Goal: Information Seeking & Learning: Learn about a topic

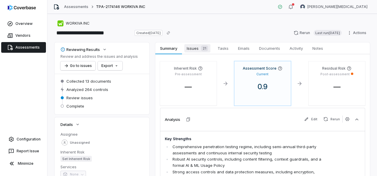
click at [192, 46] on span "Issues 21" at bounding box center [197, 48] width 26 height 8
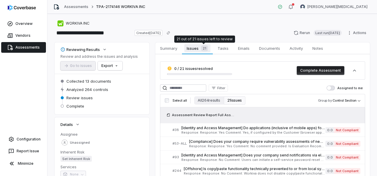
click at [200, 50] on div "21" at bounding box center [203, 48] width 9 height 6
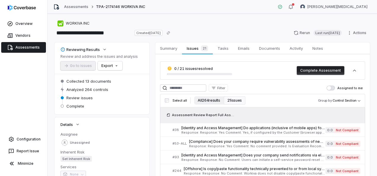
click at [213, 101] on button "All 264 results" at bounding box center [208, 100] width 29 height 8
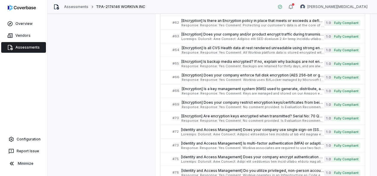
scroll to position [785, 0]
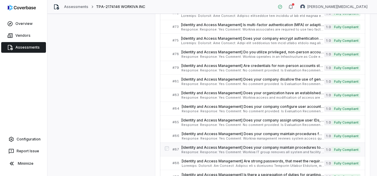
click at [238, 151] on span "Response: Response: Yes Comment: Workiva IT group removes all system and facili…" at bounding box center [252, 152] width 143 height 3
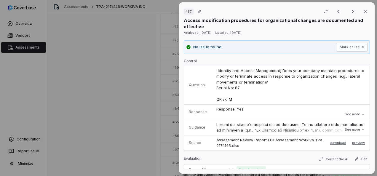
scroll to position [30, 0]
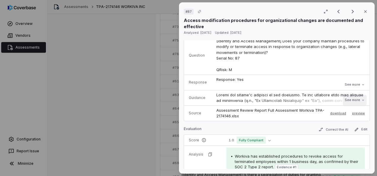
click at [353, 97] on button "See more" at bounding box center [355, 100] width 24 height 11
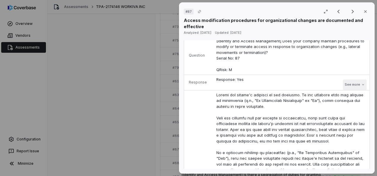
click at [354, 84] on button "See more" at bounding box center [355, 84] width 24 height 11
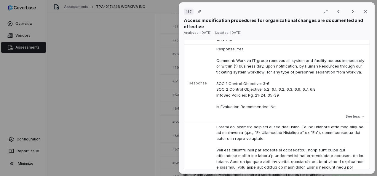
scroll to position [0, 0]
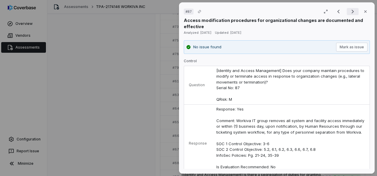
click at [351, 11] on icon "Next result" at bounding box center [352, 11] width 7 height 7
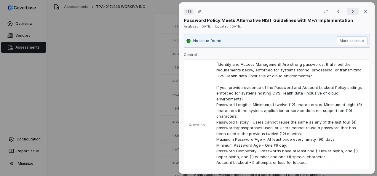
click at [349, 12] on icon "Next result" at bounding box center [352, 11] width 7 height 7
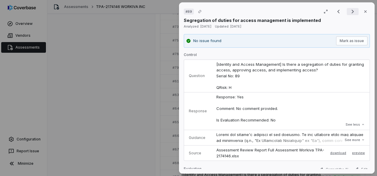
click at [349, 14] on icon "Next result" at bounding box center [352, 11] width 7 height 7
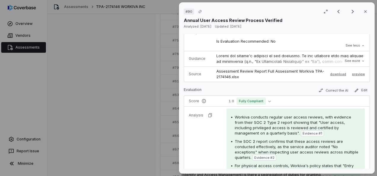
scroll to position [89, 0]
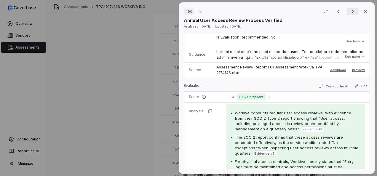
click at [351, 12] on icon "Next result" at bounding box center [352, 12] width 2 height 4
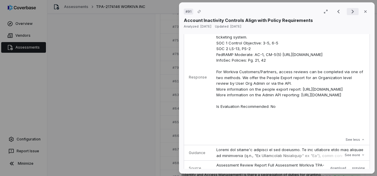
click at [351, 12] on icon "Next result" at bounding box center [352, 12] width 2 height 4
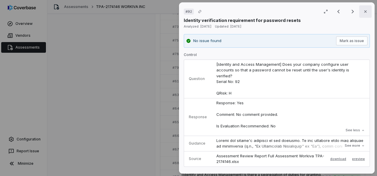
click at [363, 11] on icon "button" at bounding box center [365, 11] width 5 height 5
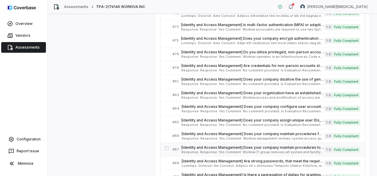
click at [286, 145] on span "[Identity and Access Management] Does your company maintain procedures to modif…" at bounding box center [252, 147] width 143 height 5
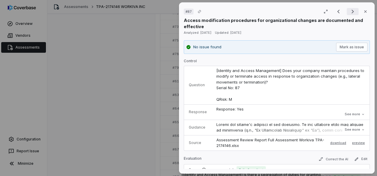
click at [351, 11] on icon "Next result" at bounding box center [352, 11] width 7 height 7
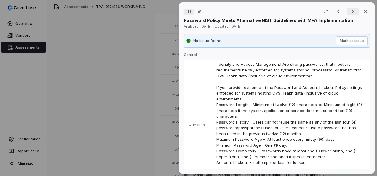
click at [351, 11] on icon "Next result" at bounding box center [352, 11] width 7 height 7
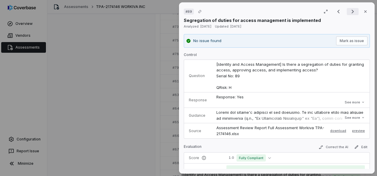
click at [351, 11] on icon "Next result" at bounding box center [352, 11] width 7 height 7
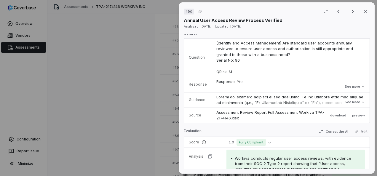
scroll to position [30, 0]
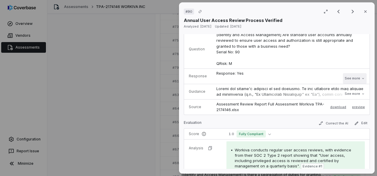
click at [347, 77] on button "See more" at bounding box center [355, 78] width 24 height 11
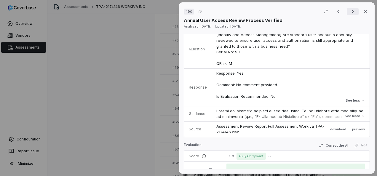
click at [351, 11] on icon "Next result" at bounding box center [352, 12] width 2 height 4
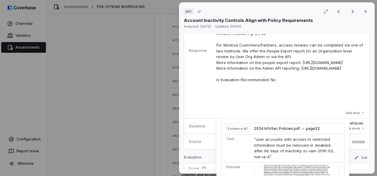
scroll to position [3, 0]
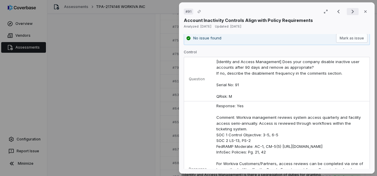
click at [351, 11] on icon "Next result" at bounding box center [352, 11] width 7 height 7
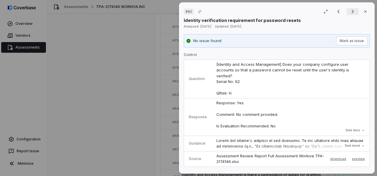
click at [351, 11] on icon "Next result" at bounding box center [352, 11] width 7 height 7
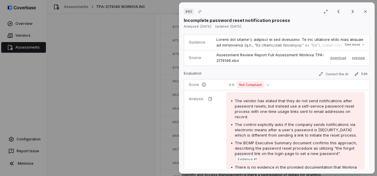
scroll to position [119, 0]
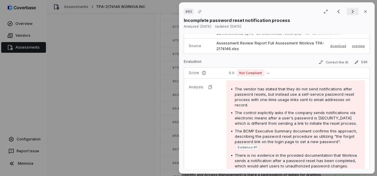
click at [350, 13] on icon "Next result" at bounding box center [352, 11] width 7 height 7
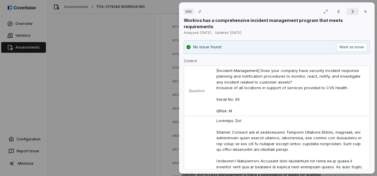
click at [352, 11] on icon "Next result" at bounding box center [352, 11] width 7 height 7
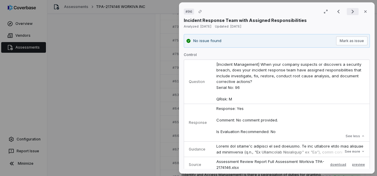
click at [352, 11] on icon "Next result" at bounding box center [352, 11] width 7 height 7
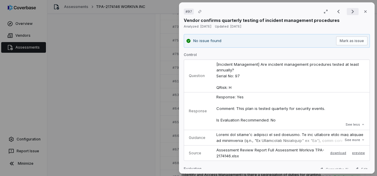
click at [349, 15] on icon "Next result" at bounding box center [352, 11] width 7 height 7
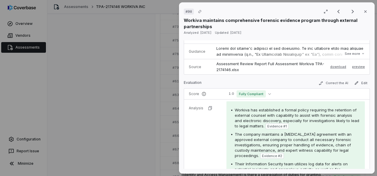
scroll to position [119, 0]
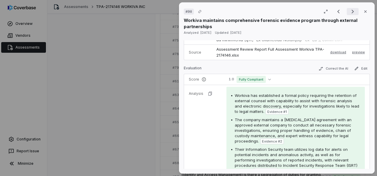
click at [351, 9] on icon "Next result" at bounding box center [352, 11] width 7 height 7
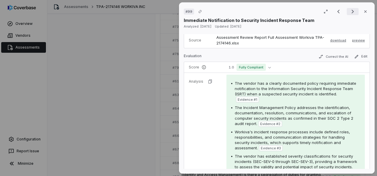
click at [351, 12] on icon "Next result" at bounding box center [352, 12] width 2 height 4
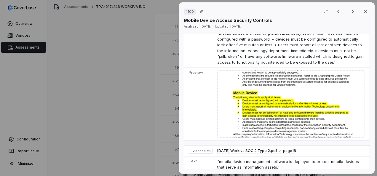
scroll to position [521, 0]
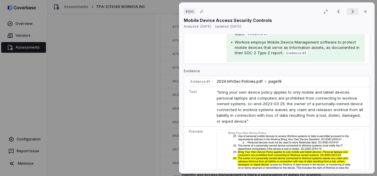
click at [349, 10] on icon "Next result" at bounding box center [352, 11] width 7 height 7
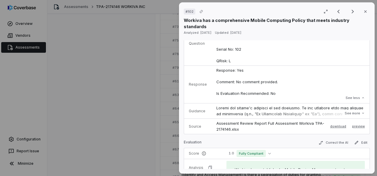
scroll to position [31, 0]
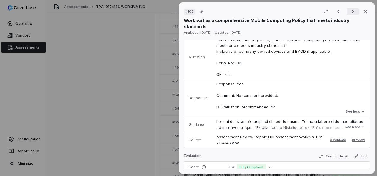
click at [349, 12] on icon "Next result" at bounding box center [352, 11] width 7 height 7
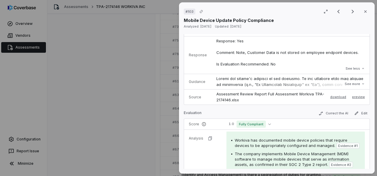
scroll to position [31, 0]
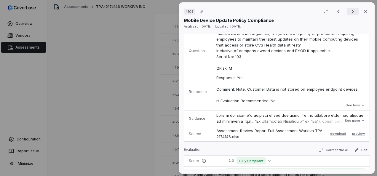
click at [351, 12] on icon "Next result" at bounding box center [352, 12] width 2 height 4
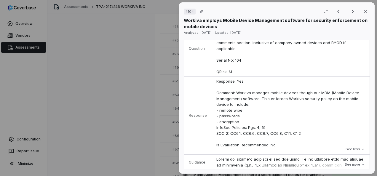
scroll to position [37, 0]
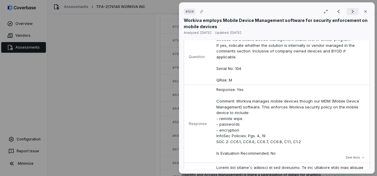
click at [351, 12] on icon "Next result" at bounding box center [352, 12] width 2 height 4
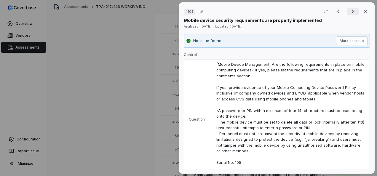
click at [351, 12] on icon "Next result" at bounding box center [352, 11] width 7 height 7
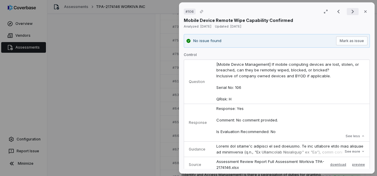
click at [351, 11] on icon "Next result" at bounding box center [352, 12] width 2 height 4
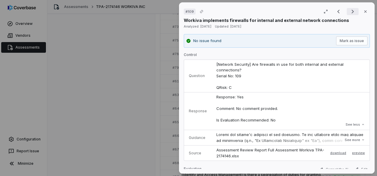
click at [349, 12] on icon "Next result" at bounding box center [352, 11] width 7 height 7
click at [351, 12] on icon "Next result" at bounding box center [352, 12] width 2 height 4
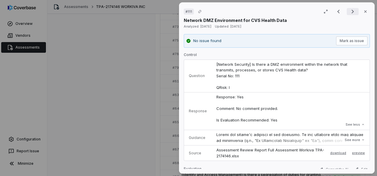
click at [349, 12] on icon "Next result" at bounding box center [352, 11] width 7 height 7
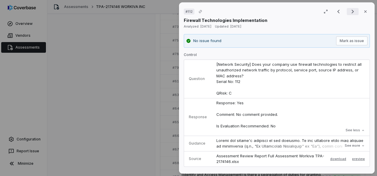
click at [349, 12] on icon "Next result" at bounding box center [352, 11] width 7 height 7
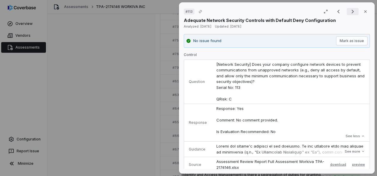
click at [349, 12] on icon "Next result" at bounding box center [352, 11] width 7 height 7
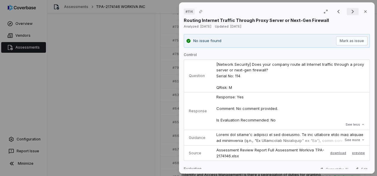
click at [351, 12] on icon "Next result" at bounding box center [352, 11] width 7 height 7
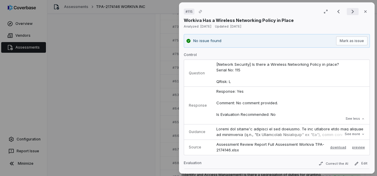
click at [351, 12] on icon "Next result" at bounding box center [352, 12] width 2 height 4
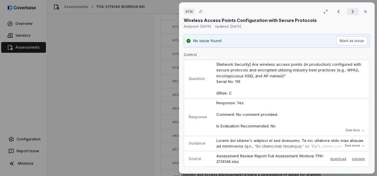
click at [351, 11] on icon "Next result" at bounding box center [352, 12] width 2 height 4
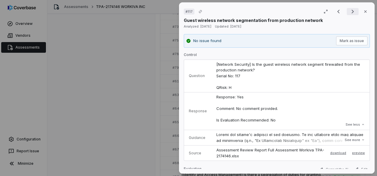
click at [349, 14] on icon "Next result" at bounding box center [352, 11] width 7 height 7
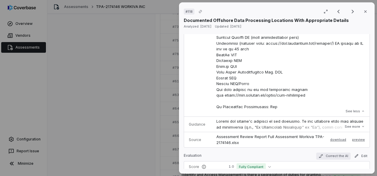
scroll to position [415, 0]
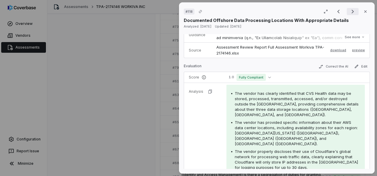
click at [349, 12] on icon "Next result" at bounding box center [352, 11] width 7 height 7
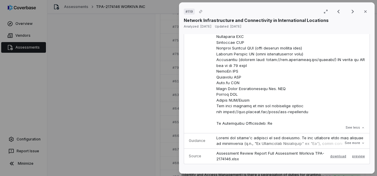
scroll to position [302, 0]
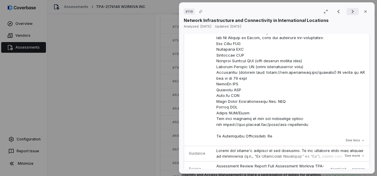
click at [351, 13] on icon "Next result" at bounding box center [352, 11] width 7 height 7
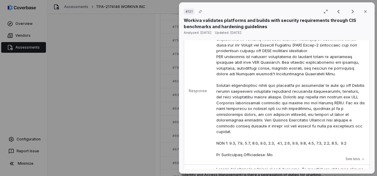
scroll to position [119, 0]
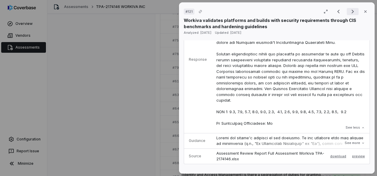
click at [351, 13] on icon "Next result" at bounding box center [352, 12] width 2 height 4
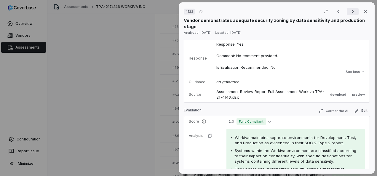
scroll to position [58, 0]
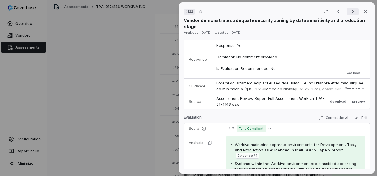
click at [351, 13] on icon "Next result" at bounding box center [352, 12] width 2 height 4
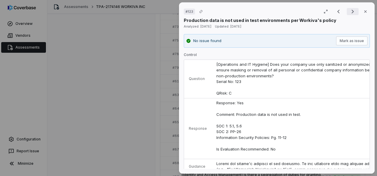
click at [350, 12] on icon "Next result" at bounding box center [352, 11] width 7 height 7
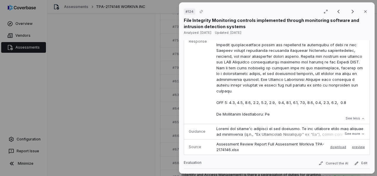
scroll to position [178, 0]
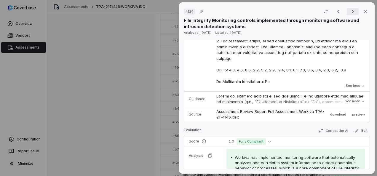
click at [352, 12] on icon "Next result" at bounding box center [352, 11] width 7 height 7
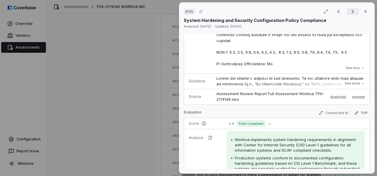
click at [349, 12] on icon "Next result" at bounding box center [352, 11] width 7 height 7
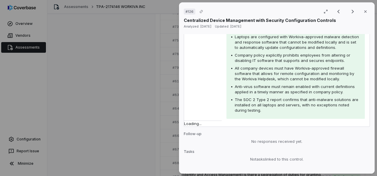
scroll to position [59, 0]
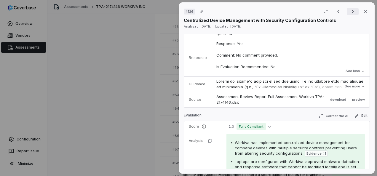
click at [349, 11] on icon "Next result" at bounding box center [352, 11] width 7 height 7
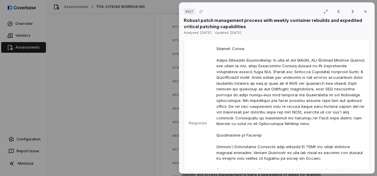
scroll to position [119, 0]
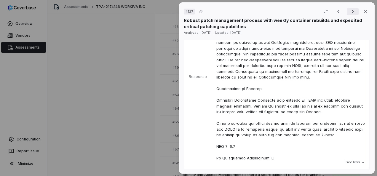
click at [351, 12] on icon "Next result" at bounding box center [352, 12] width 2 height 4
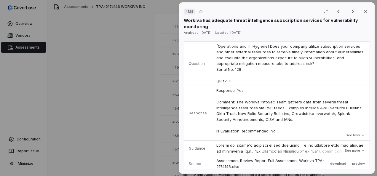
scroll to position [59, 0]
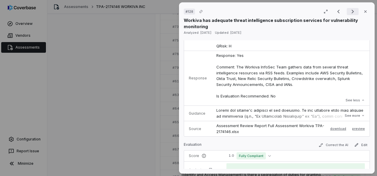
click at [350, 10] on icon "Next result" at bounding box center [352, 11] width 7 height 7
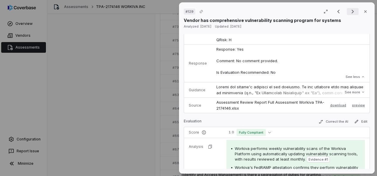
click at [350, 10] on icon "Next result" at bounding box center [352, 11] width 7 height 7
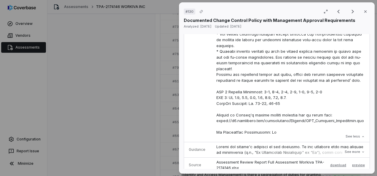
scroll to position [178, 0]
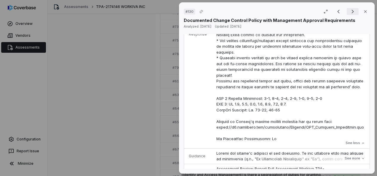
click at [350, 11] on icon "Next result" at bounding box center [352, 11] width 7 height 7
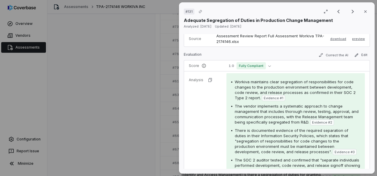
scroll to position [148, 0]
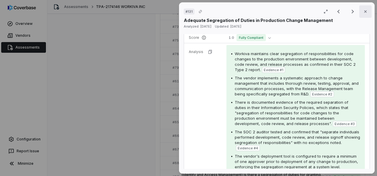
click at [364, 10] on icon "button" at bounding box center [365, 11] width 5 height 5
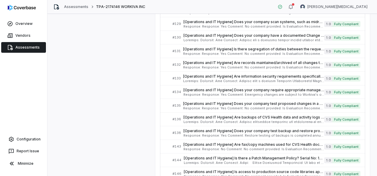
scroll to position [1382, 0]
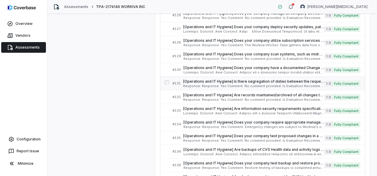
click at [233, 84] on span "Response: Response: Yes Comment: No comment provided. Is Evaluation Recommended…" at bounding box center [253, 85] width 141 height 3
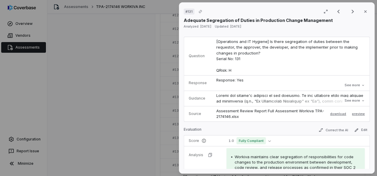
scroll to position [30, 0]
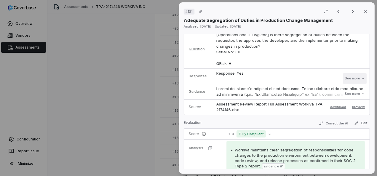
click at [343, 78] on button "See more" at bounding box center [355, 78] width 24 height 11
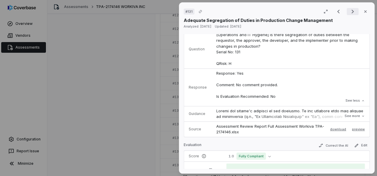
click at [349, 12] on icon "Next result" at bounding box center [352, 11] width 7 height 7
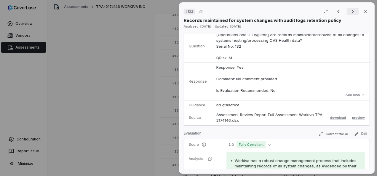
scroll to position [27, 0]
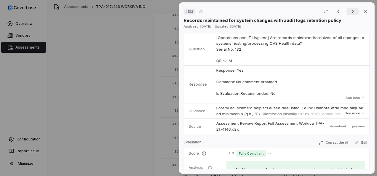
click at [349, 12] on icon "Next result" at bounding box center [352, 11] width 7 height 7
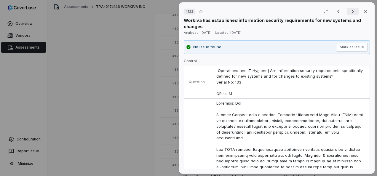
click at [351, 12] on icon "Next result" at bounding box center [352, 12] width 2 height 4
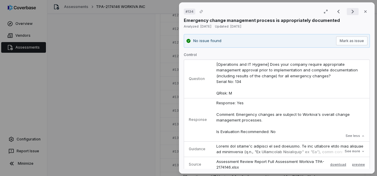
click at [349, 13] on icon "Next result" at bounding box center [352, 11] width 7 height 7
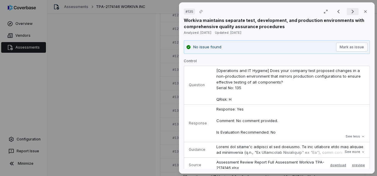
click at [349, 13] on icon "Next result" at bounding box center [352, 11] width 7 height 7
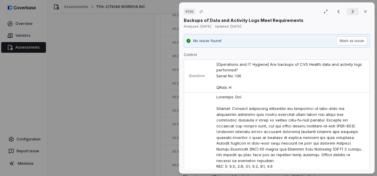
click at [349, 13] on icon "Next result" at bounding box center [352, 11] width 7 height 7
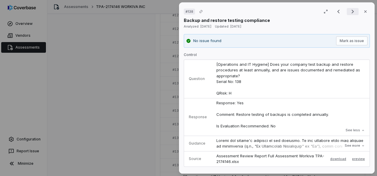
click at [349, 13] on icon "Next result" at bounding box center [352, 11] width 7 height 7
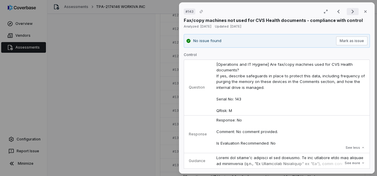
click at [349, 13] on icon "Next result" at bounding box center [352, 11] width 7 height 7
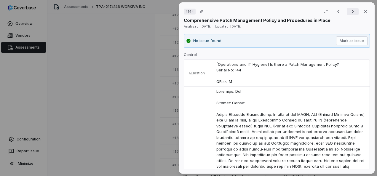
click at [349, 13] on icon "Next result" at bounding box center [352, 11] width 7 height 7
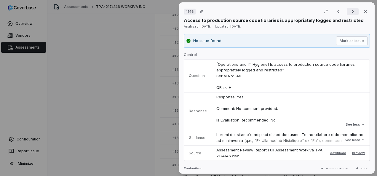
click at [349, 14] on icon "Next result" at bounding box center [352, 11] width 7 height 7
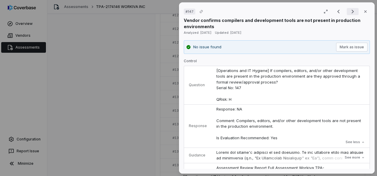
click at [350, 13] on icon "Next result" at bounding box center [352, 11] width 7 height 7
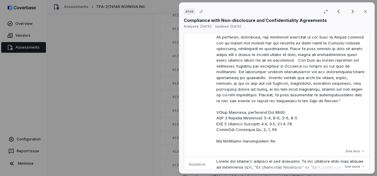
scroll to position [267, 0]
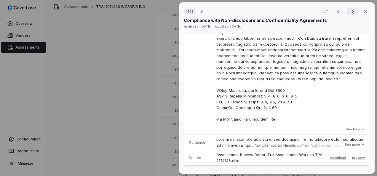
click at [351, 11] on icon "Next result" at bounding box center [352, 12] width 2 height 4
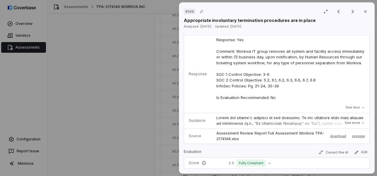
scroll to position [119, 0]
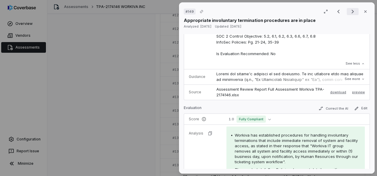
click at [350, 9] on icon "Next result" at bounding box center [352, 11] width 7 height 7
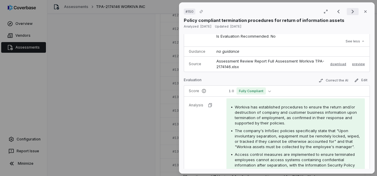
scroll to position [107, 0]
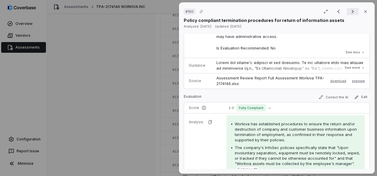
click at [350, 9] on icon "Next result" at bounding box center [352, 11] width 7 height 7
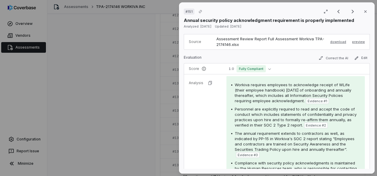
scroll to position [119, 0]
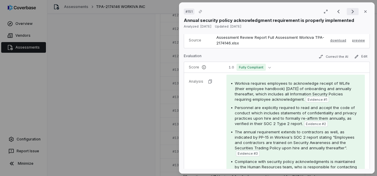
click at [352, 13] on icon "Next result" at bounding box center [352, 11] width 7 height 7
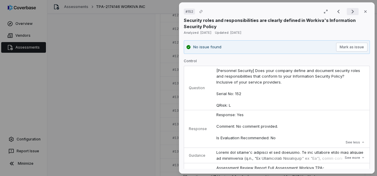
click at [349, 11] on icon "Next result" at bounding box center [352, 11] width 7 height 7
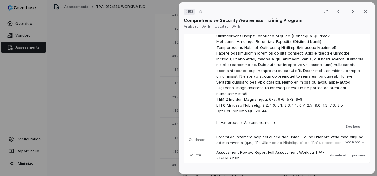
scroll to position [237, 0]
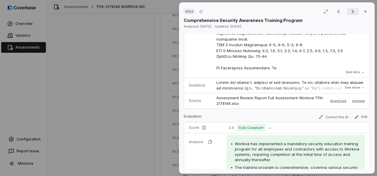
click at [349, 13] on icon "Next result" at bounding box center [352, 11] width 7 height 7
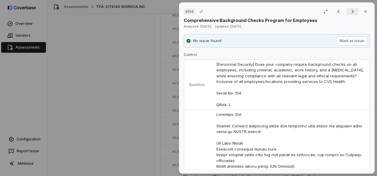
click at [349, 10] on icon "Next result" at bounding box center [352, 11] width 7 height 7
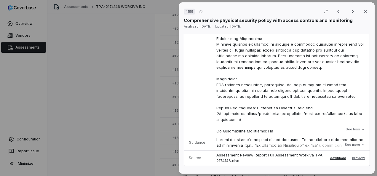
scroll to position [445, 0]
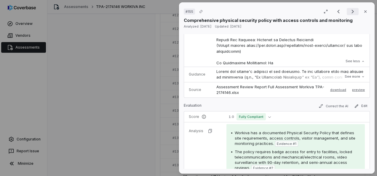
click at [351, 9] on icon "Next result" at bounding box center [352, 11] width 7 height 7
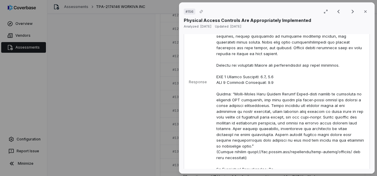
scroll to position [178, 0]
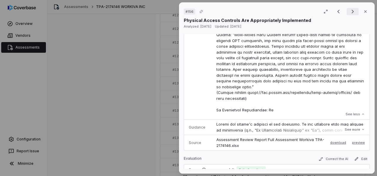
click at [351, 10] on icon "Next result" at bounding box center [352, 11] width 7 height 7
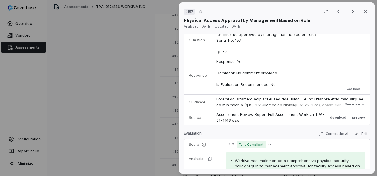
scroll to position [89, 0]
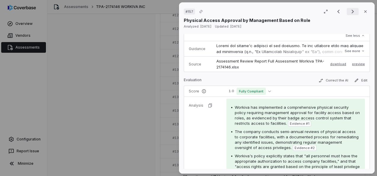
click at [349, 11] on icon "Next result" at bounding box center [352, 11] width 7 height 7
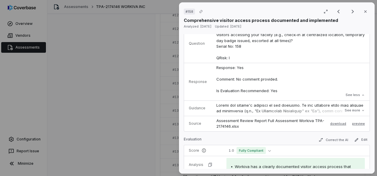
scroll to position [95, 0]
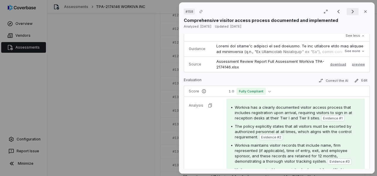
click at [349, 14] on icon "Next result" at bounding box center [352, 11] width 7 height 7
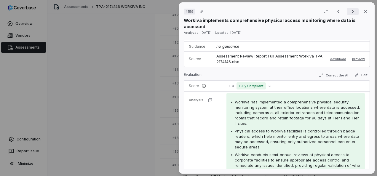
scroll to position [89, 0]
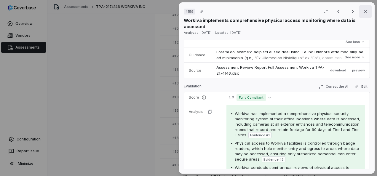
click at [364, 11] on icon "button" at bounding box center [365, 11] width 2 height 2
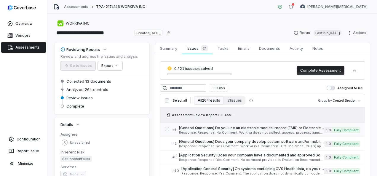
click at [225, 130] on span "[General Questions] Do you use an electronic medical record (EMR) or Electronic…" at bounding box center [251, 128] width 145 height 5
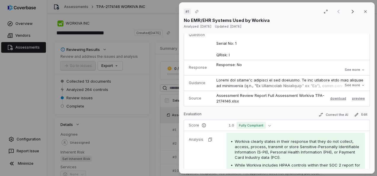
scroll to position [89, 0]
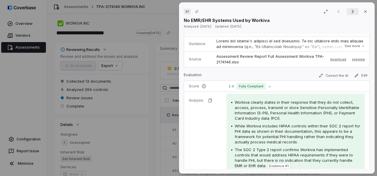
click at [349, 11] on icon "Next result" at bounding box center [352, 11] width 7 height 7
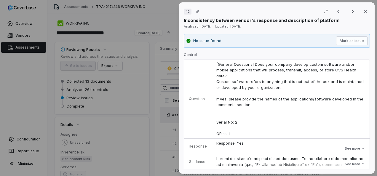
scroll to position [59, 0]
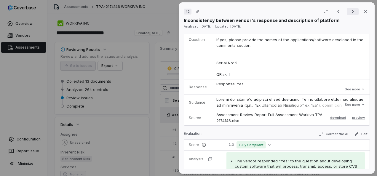
click at [352, 11] on icon "Next result" at bounding box center [352, 11] width 7 height 7
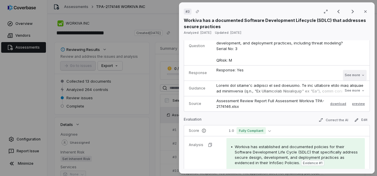
click at [351, 76] on button "See more" at bounding box center [355, 75] width 24 height 11
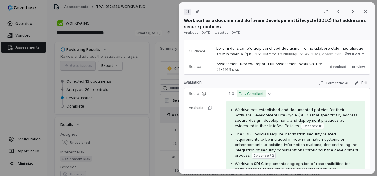
scroll to position [0, 0]
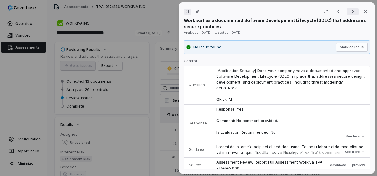
click at [349, 11] on icon "Next result" at bounding box center [352, 11] width 7 height 7
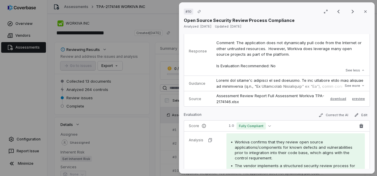
scroll to position [178, 0]
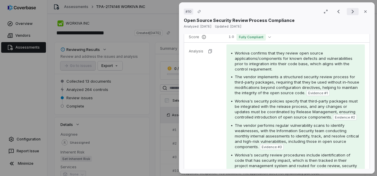
click at [347, 13] on button "Next result" at bounding box center [353, 11] width 12 height 7
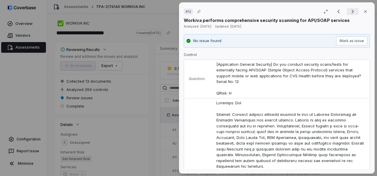
click at [351, 9] on icon "Next result" at bounding box center [352, 11] width 7 height 7
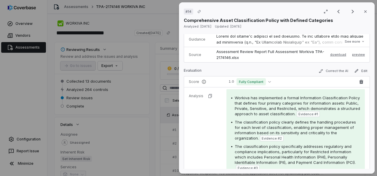
scroll to position [119, 0]
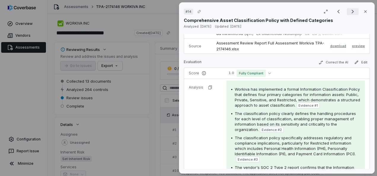
click at [349, 9] on icon "Next result" at bounding box center [352, 11] width 7 height 7
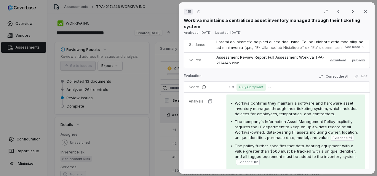
scroll to position [159, 0]
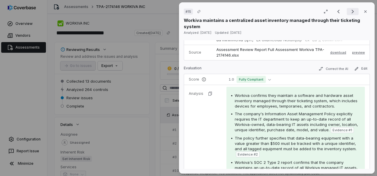
click at [349, 10] on icon "Next result" at bounding box center [352, 11] width 7 height 7
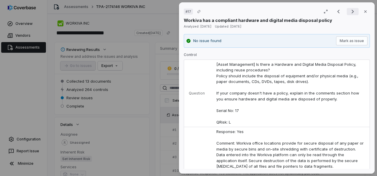
click at [353, 11] on icon "Next result" at bounding box center [352, 11] width 7 height 7
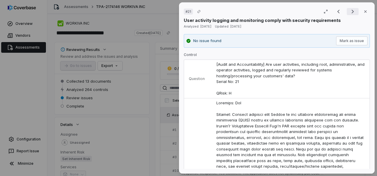
click at [351, 12] on icon "Next result" at bounding box center [352, 12] width 2 height 4
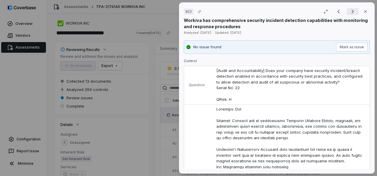
click at [350, 13] on icon "Next result" at bounding box center [352, 11] width 7 height 7
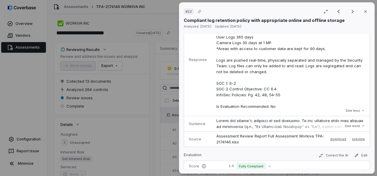
scroll to position [207, 0]
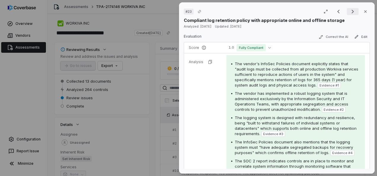
click at [349, 11] on icon "Next result" at bounding box center [352, 11] width 7 height 7
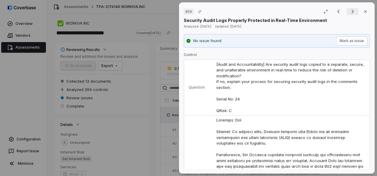
click at [350, 10] on icon "Next result" at bounding box center [352, 11] width 7 height 7
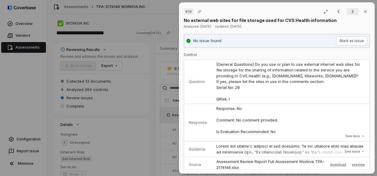
click at [353, 9] on button "Next result" at bounding box center [353, 11] width 12 height 7
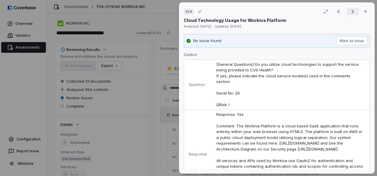
click at [352, 12] on icon "Next result" at bounding box center [352, 11] width 7 height 7
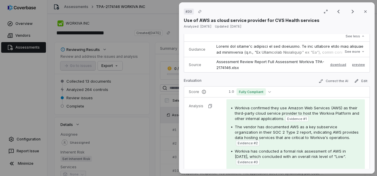
scroll to position [89, 0]
click at [349, 9] on icon "Next result" at bounding box center [352, 11] width 7 height 7
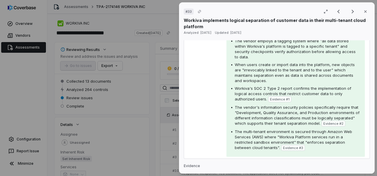
scroll to position [267, 0]
click at [349, 13] on icon "Next result" at bounding box center [352, 11] width 7 height 7
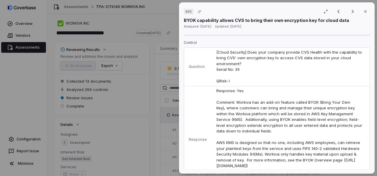
scroll to position [30, 0]
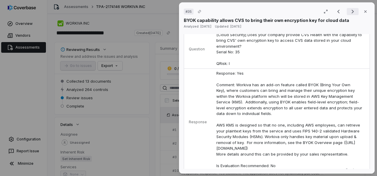
click at [354, 11] on button "Next result" at bounding box center [353, 11] width 12 height 7
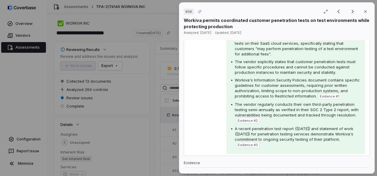
scroll to position [207, 0]
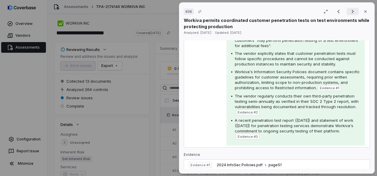
click at [349, 12] on icon "Next result" at bounding box center [352, 11] width 7 height 7
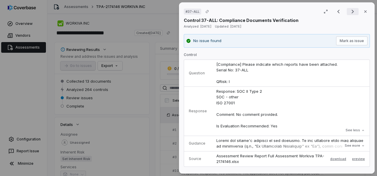
click at [349, 10] on icon "Next result" at bounding box center [352, 11] width 7 height 7
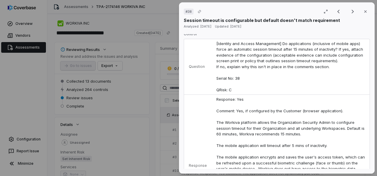
scroll to position [30, 0]
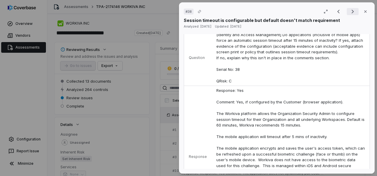
click at [347, 10] on button "Next result" at bounding box center [353, 11] width 12 height 7
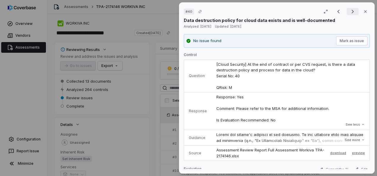
click at [350, 13] on icon "Next result" at bounding box center [352, 11] width 7 height 7
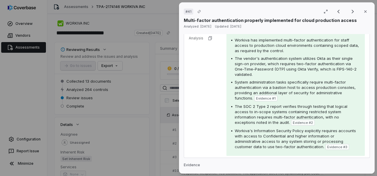
scroll to position [356, 0]
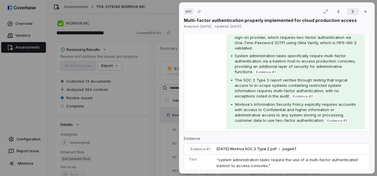
click at [349, 12] on icon "Next result" at bounding box center [352, 11] width 7 height 7
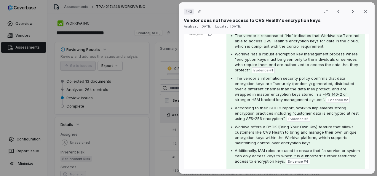
scroll to position [30, 0]
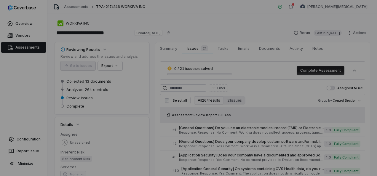
drag, startPoint x: 88, startPoint y: 33, endPoint x: 68, endPoint y: 36, distance: 20.9
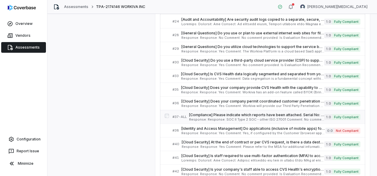
scroll to position [267, 0]
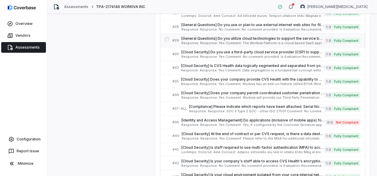
click at [266, 39] on span "[General Questions] Do you utilize cloud technologies to support the service be…" at bounding box center [252, 38] width 143 height 5
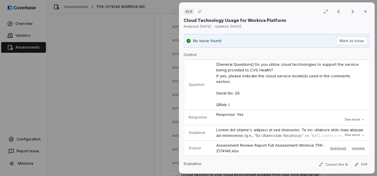
click at [105, 114] on div "# 29 Result 14 of 264 Close Cloud Technology Usage for Workiva Platform Analyze…" at bounding box center [188, 88] width 377 height 176
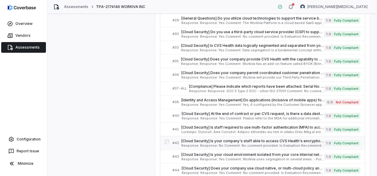
scroll to position [296, 0]
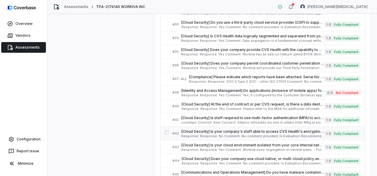
click at [262, 130] on span "[Cloud Security] Is your company's staff able to access CVS Health's encryption…" at bounding box center [252, 131] width 143 height 5
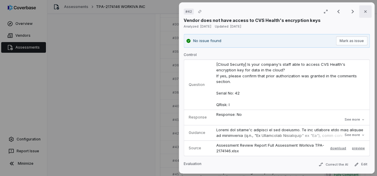
click at [363, 11] on icon "button" at bounding box center [365, 11] width 5 height 5
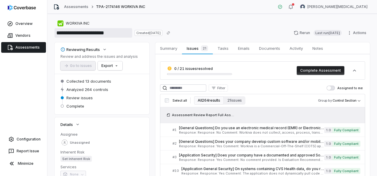
drag, startPoint x: 89, startPoint y: 31, endPoint x: 56, endPoint y: 32, distance: 33.2
click at [56, 32] on input "**********" at bounding box center [94, 32] width 78 height 9
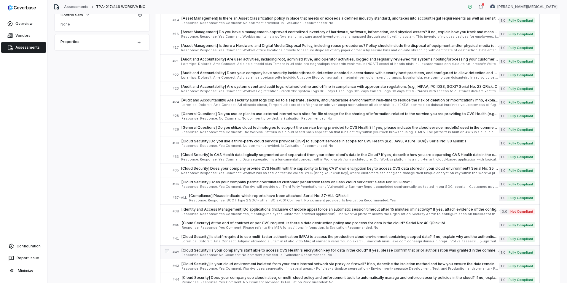
scroll to position [207, 0]
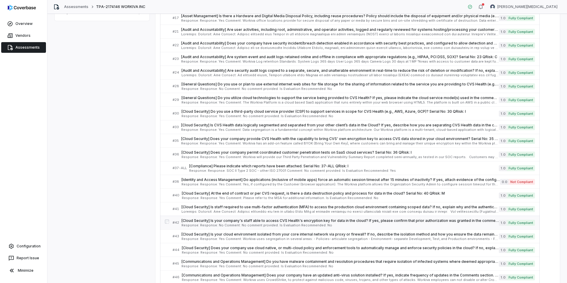
click at [245, 176] on span "Response: Response: No Comment: No comment provided. Is Evaluation Recommended:…" at bounding box center [339, 224] width 317 height 3
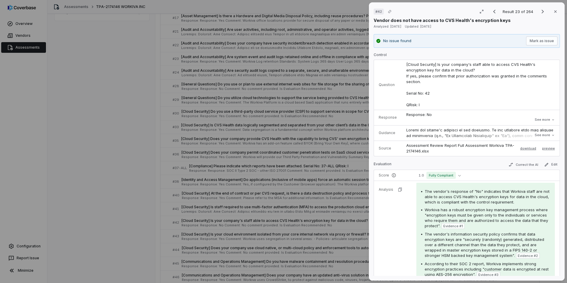
click at [115, 164] on div "# 42 Result 23 of 264 Close Vendor does not have access to CVS Health's encrypt…" at bounding box center [283, 141] width 567 height 283
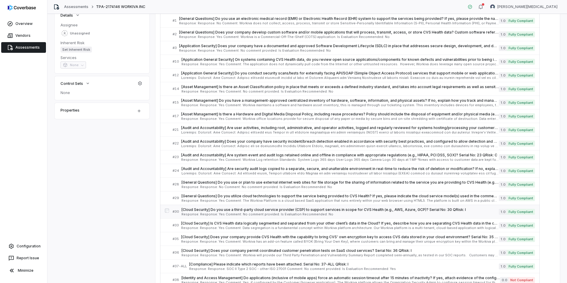
scroll to position [119, 0]
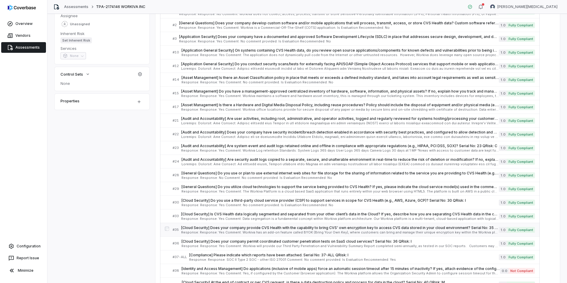
click at [293, 176] on span "[Cloud Security] Does your company provide CVS Health with the capability to br…" at bounding box center [339, 227] width 317 height 5
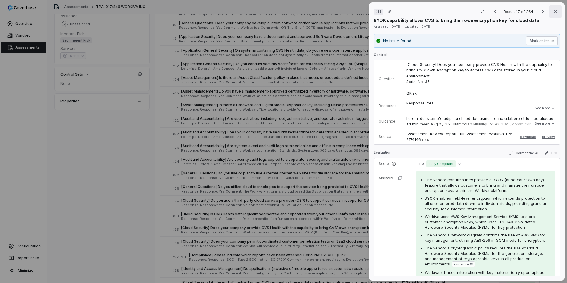
click at [377, 11] on icon "button" at bounding box center [555, 11] width 5 height 5
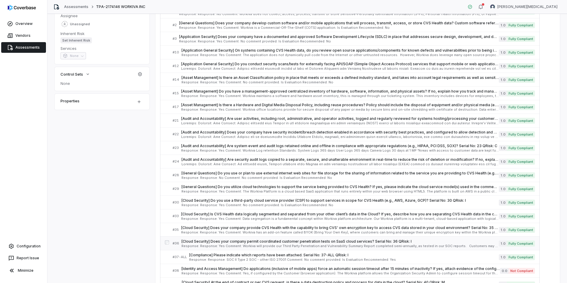
scroll to position [237, 0]
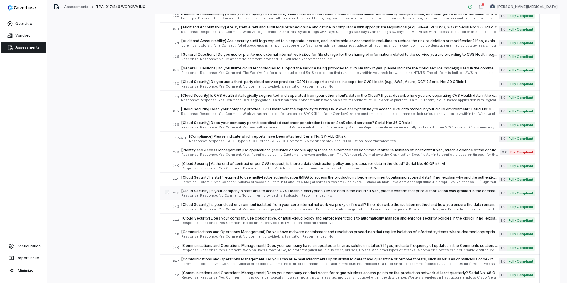
click at [194, 176] on span "Response: Response: No Comment: No comment provided. Is Evaluation Recommended:…" at bounding box center [339, 195] width 317 height 3
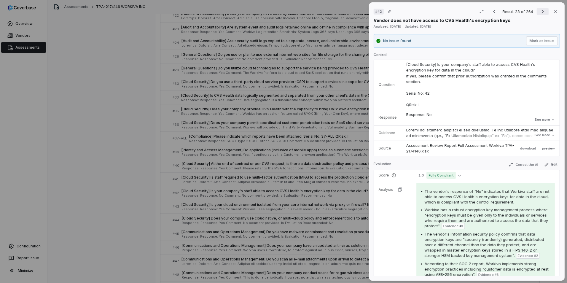
click at [377, 13] on icon "Next result" at bounding box center [542, 11] width 7 height 7
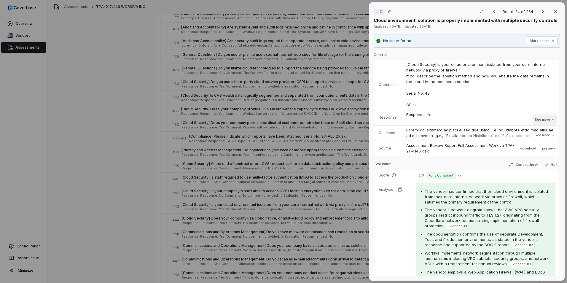
click at [377, 116] on button "See more" at bounding box center [545, 119] width 24 height 11
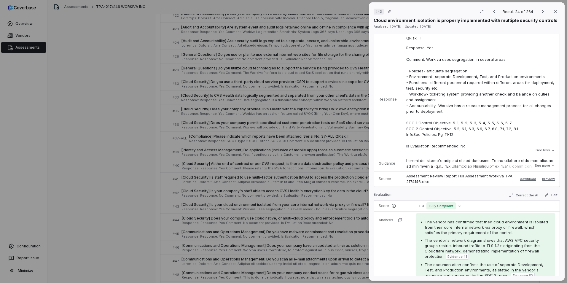
scroll to position [119, 0]
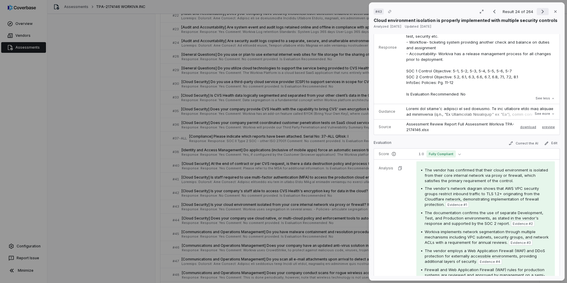
click at [377, 9] on icon "Next result" at bounding box center [542, 11] width 7 height 7
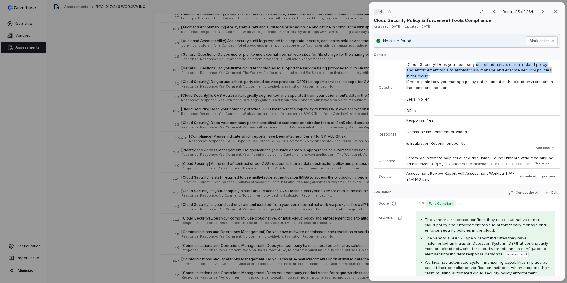
drag, startPoint x: 473, startPoint y: 64, endPoint x: 426, endPoint y: 77, distance: 48.5
click at [377, 77] on span "[Cloud Security] Does your company use cloud native, or multi-cloud policy and …" at bounding box center [480, 87] width 148 height 51
drag, startPoint x: 426, startPoint y: 77, endPoint x: 442, endPoint y: 78, distance: 15.7
copy span "use cloud native, or multi-cloud policy and enforcement tools to automatically …"
click at [377, 12] on icon "Next result" at bounding box center [542, 11] width 7 height 7
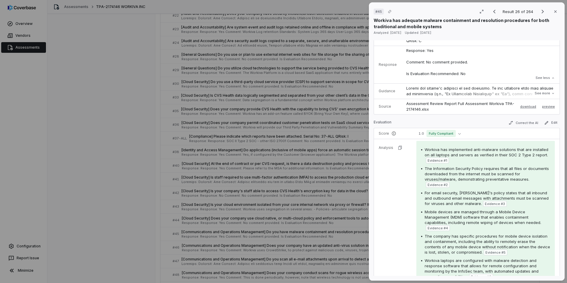
scroll to position [59, 0]
click at [377, 12] on icon "Next result" at bounding box center [542, 11] width 7 height 7
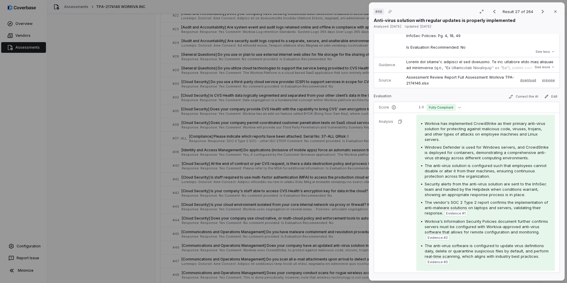
scroll to position [178, 0]
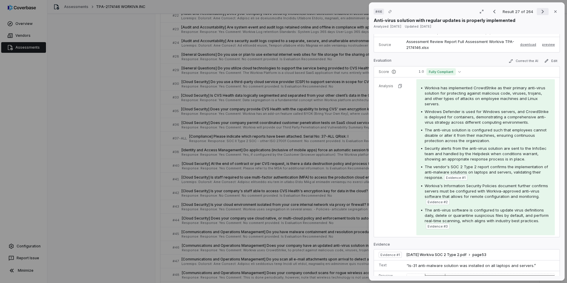
click at [377, 11] on icon "Next result" at bounding box center [542, 11] width 7 height 7
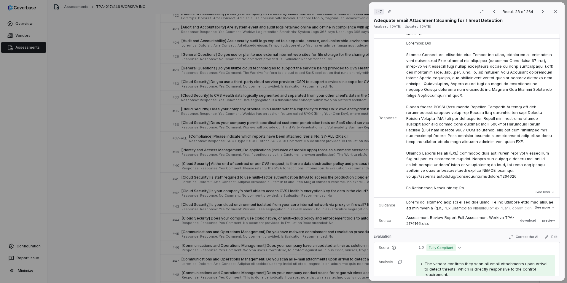
scroll to position [178, 0]
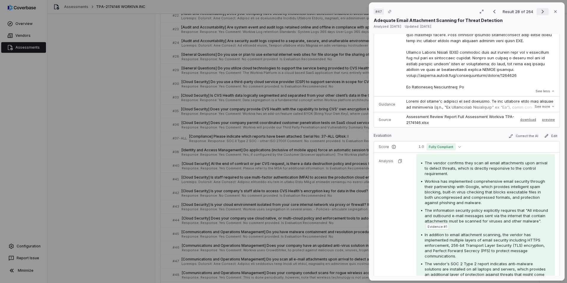
click at [377, 11] on icon "Next result" at bounding box center [542, 12] width 2 height 4
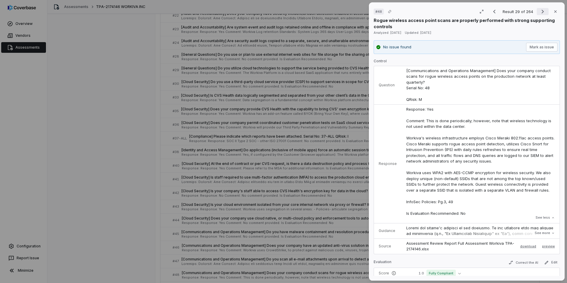
click at [377, 10] on icon "Next result" at bounding box center [542, 11] width 7 height 7
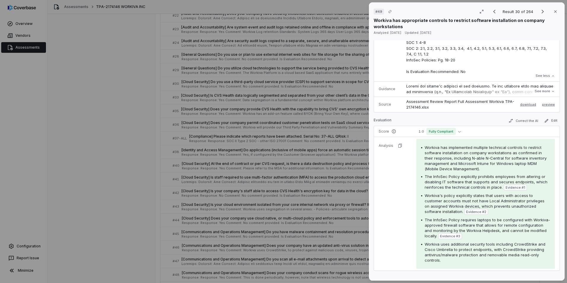
scroll to position [148, 0]
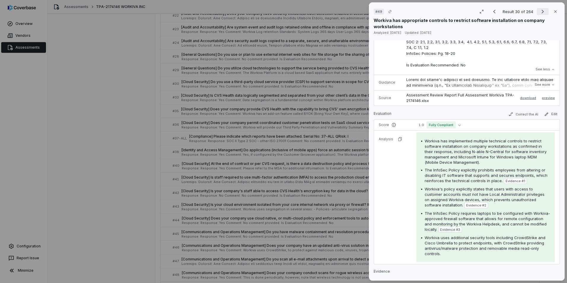
click at [377, 11] on icon "Next result" at bounding box center [542, 11] width 7 height 7
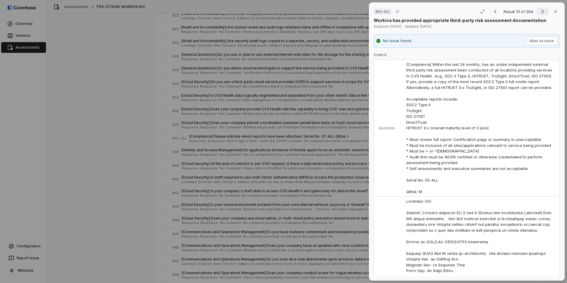
click at [377, 11] on icon "Next result" at bounding box center [542, 11] width 7 height 7
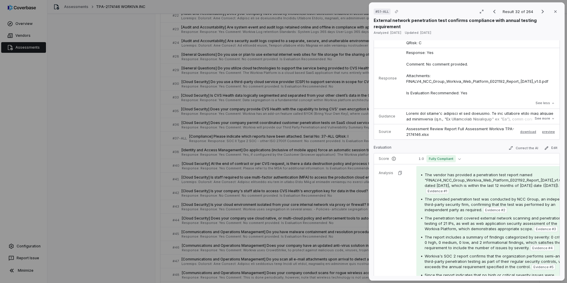
scroll to position [148, 0]
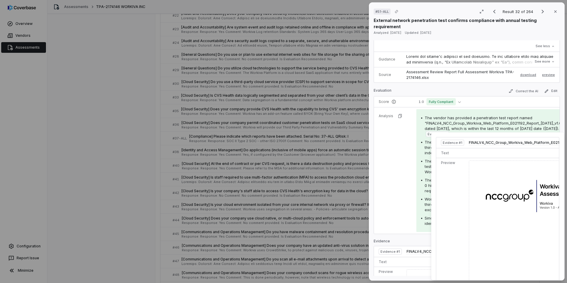
click at [377, 173] on img at bounding box center [547, 249] width 156 height 179
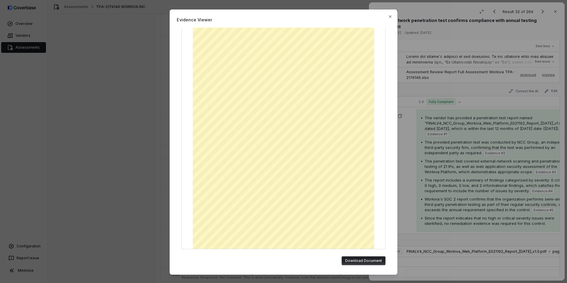
scroll to position [9, 0]
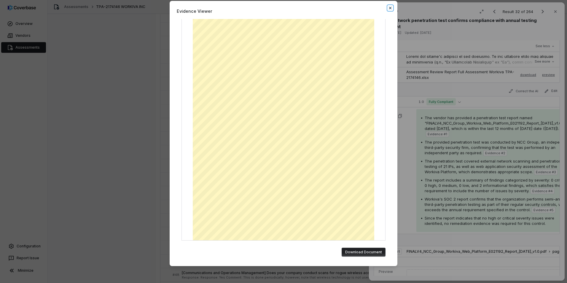
click at [377, 9] on icon "button" at bounding box center [390, 8] width 2 height 2
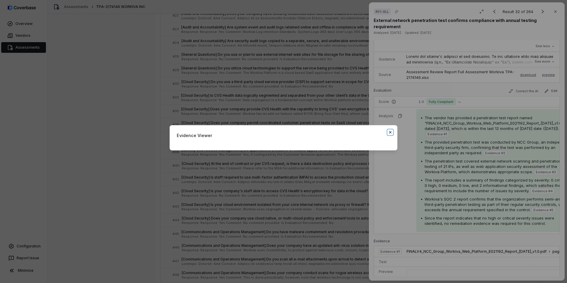
scroll to position [0, 0]
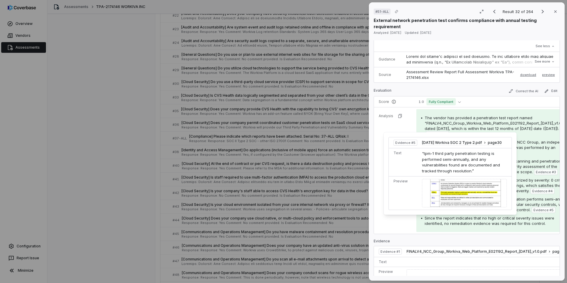
click at [377, 176] on img at bounding box center [464, 193] width 85 height 28
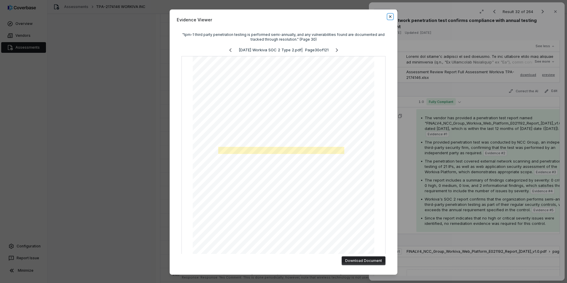
click at [377, 15] on icon "button" at bounding box center [390, 16] width 5 height 5
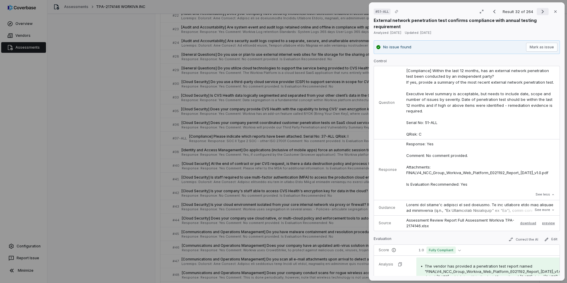
click at [377, 13] on icon "Next result" at bounding box center [542, 11] width 7 height 7
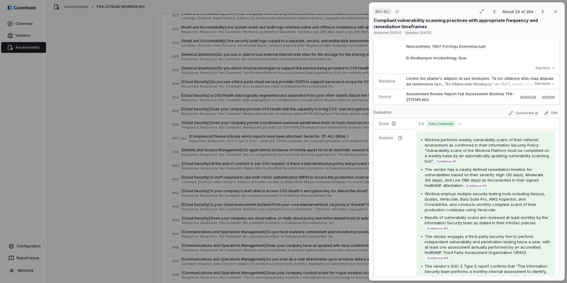
scroll to position [296, 0]
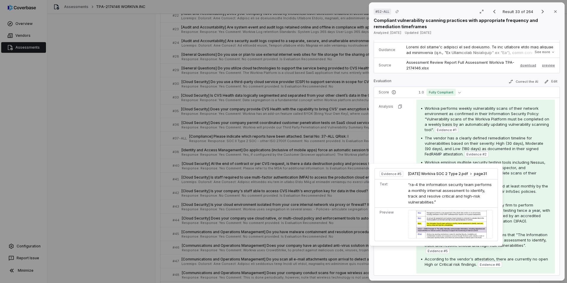
click at [377, 176] on img at bounding box center [450, 224] width 85 height 28
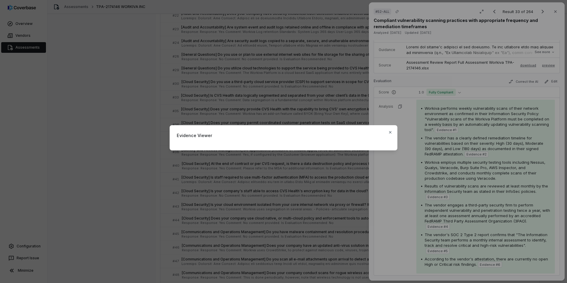
click at [377, 176] on div "Evidence Viewer Close" at bounding box center [283, 141] width 567 height 283
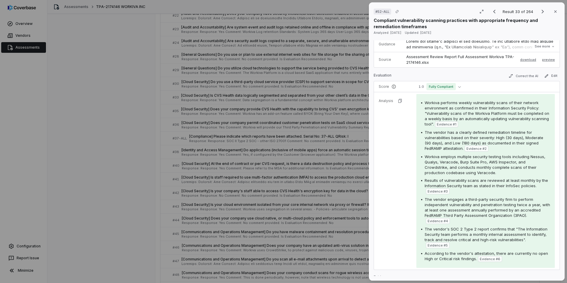
scroll to position [326, 0]
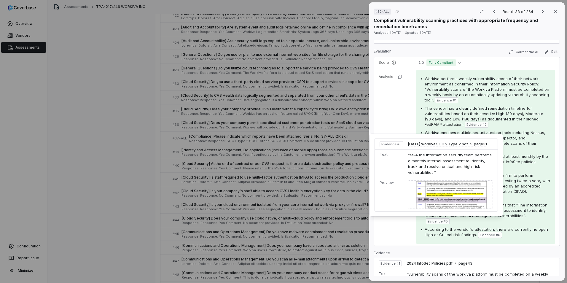
click at [377, 176] on span "Evidence # 5" at bounding box center [437, 221] width 20 height 5
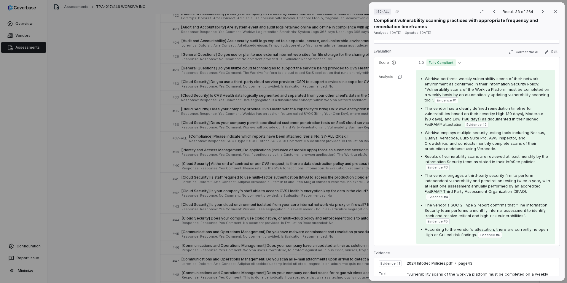
click at [377, 176] on span "Evidence # 5" at bounding box center [437, 221] width 20 height 5
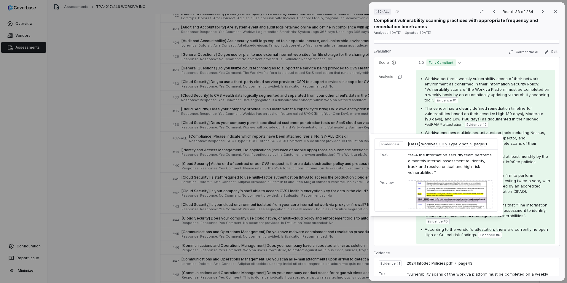
click at [377, 176] on img at bounding box center [450, 194] width 85 height 28
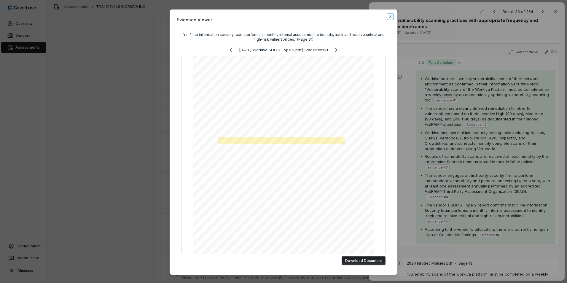
drag, startPoint x: 389, startPoint y: 17, endPoint x: 342, endPoint y: 106, distance: 100.9
click at [377, 17] on icon "button" at bounding box center [390, 16] width 5 height 5
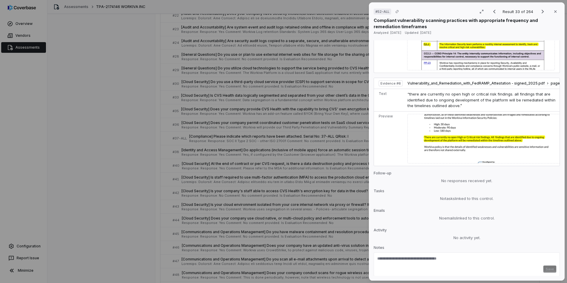
scroll to position [1141, 0]
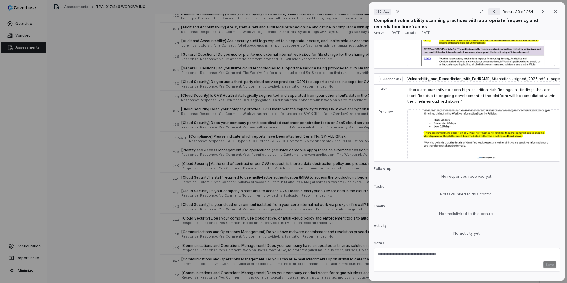
click at [377, 12] on icon "Previous result" at bounding box center [494, 12] width 2 height 4
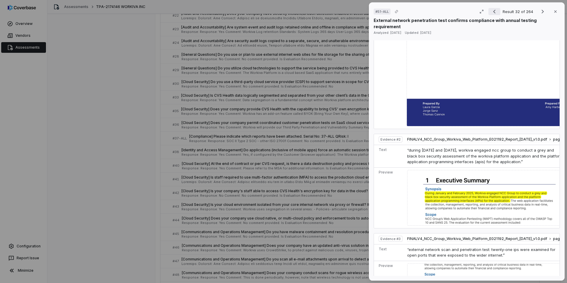
scroll to position [850, 0]
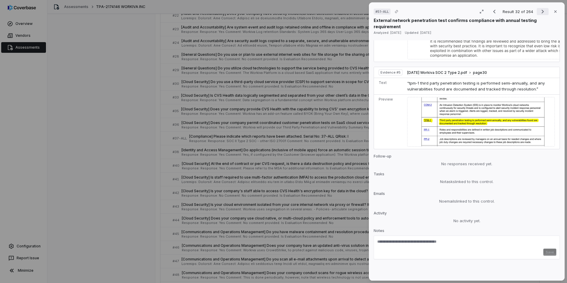
click at [377, 12] on icon "Next result" at bounding box center [542, 11] width 7 height 7
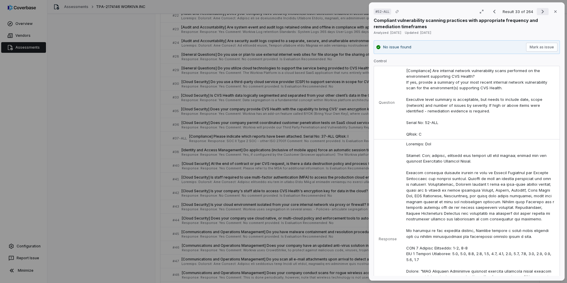
click at [377, 11] on icon "Next result" at bounding box center [542, 11] width 7 height 7
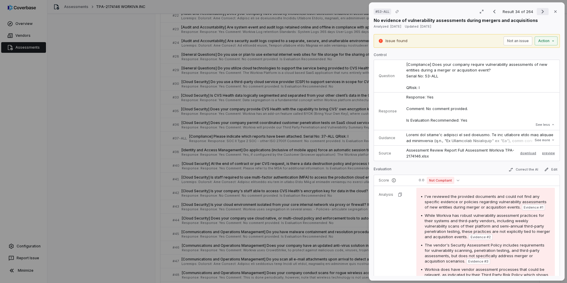
click at [377, 12] on icon "Next result" at bounding box center [542, 12] width 2 height 4
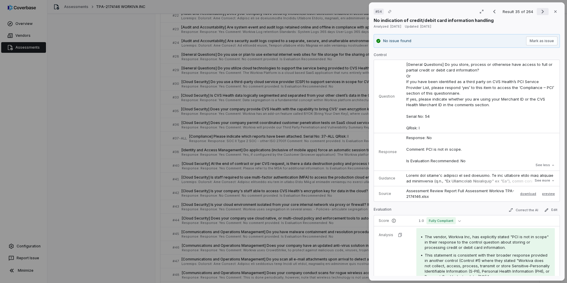
click at [377, 10] on icon "Next result" at bounding box center [542, 11] width 7 height 7
